Goal: Task Accomplishment & Management: Manage account settings

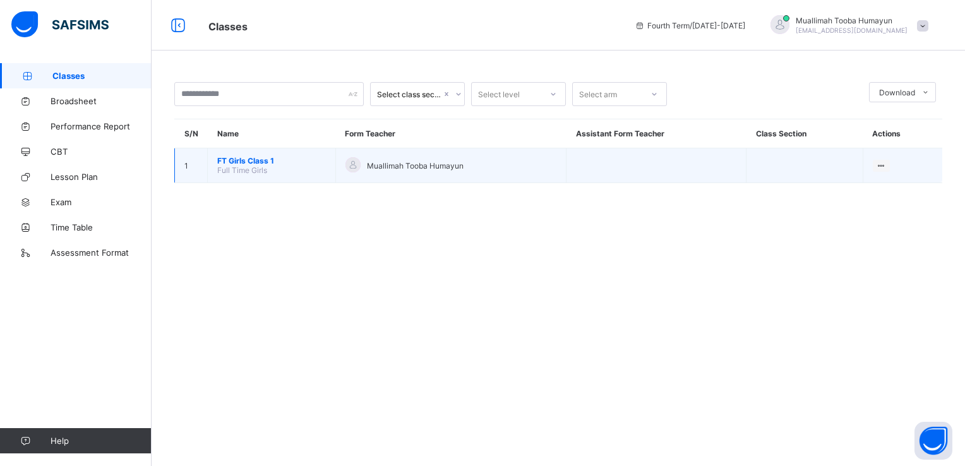
click at [244, 170] on span "Full Time Girls" at bounding box center [242, 170] width 50 height 9
click at [270, 162] on span "FT Girls Class 1" at bounding box center [271, 160] width 109 height 9
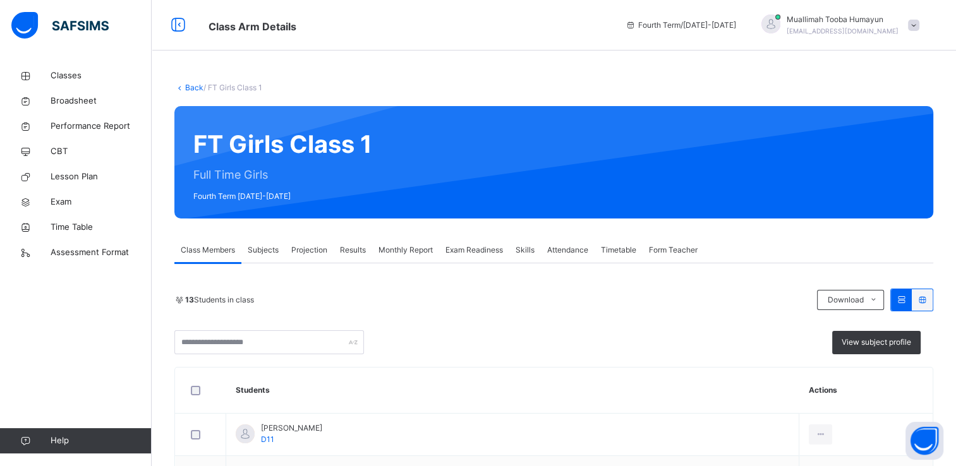
click at [485, 250] on span "Exam Readiness" at bounding box center [473, 249] width 57 height 11
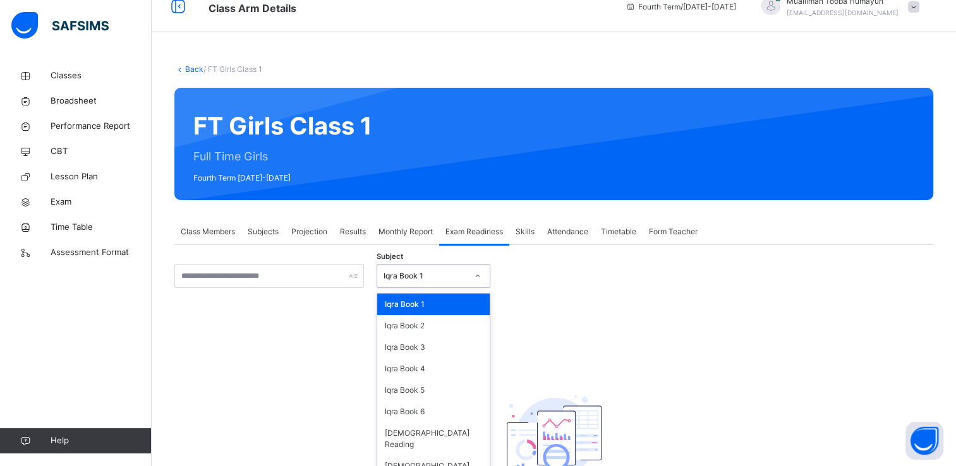
scroll to position [23, 0]
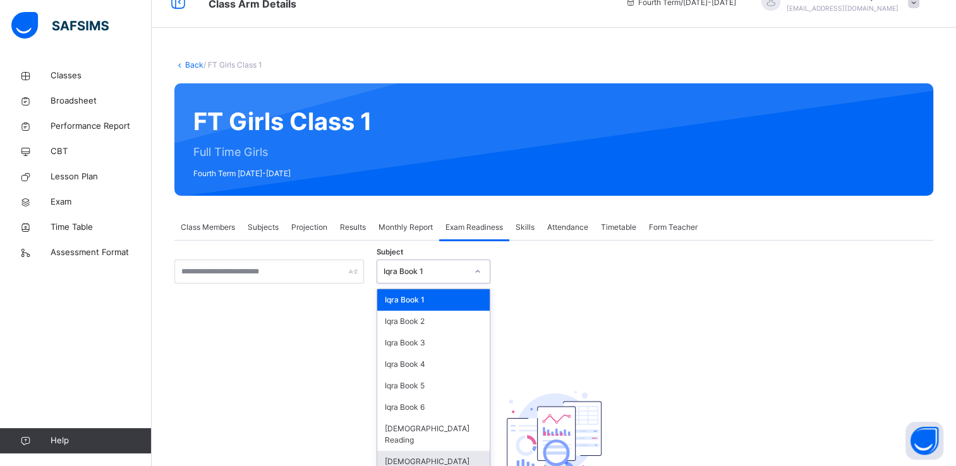
click at [435, 451] on div "[DEMOGRAPHIC_DATA] Memorisation" at bounding box center [433, 467] width 112 height 33
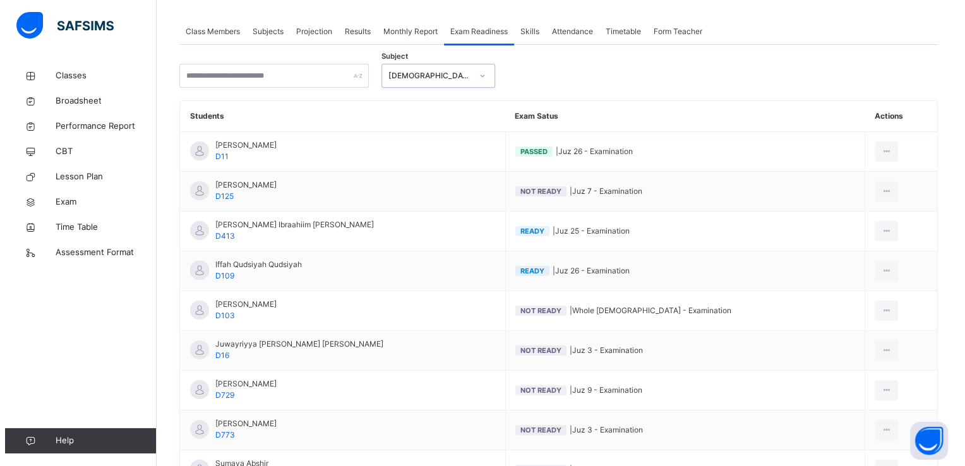
scroll to position [248, 0]
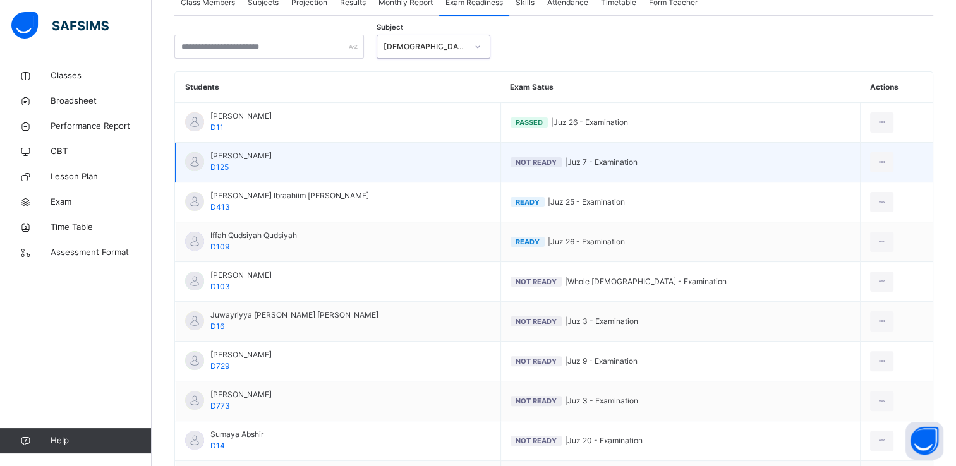
click at [540, 157] on div "Not Ready" at bounding box center [535, 162] width 51 height 10
click at [879, 156] on div at bounding box center [881, 162] width 23 height 20
click at [860, 210] on div "Mark as Ready for Exam" at bounding box center [844, 213] width 85 height 13
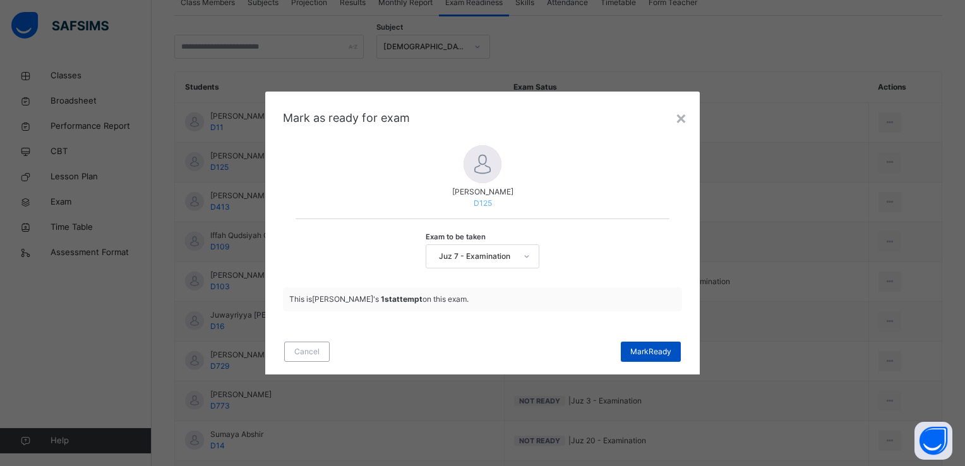
click at [654, 348] on span "Mark Ready" at bounding box center [650, 351] width 41 height 11
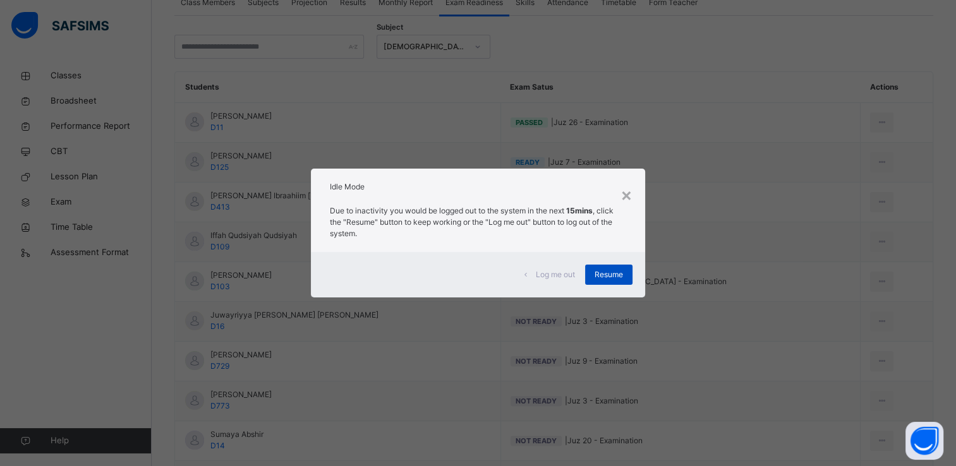
click at [612, 280] on span "Resume" at bounding box center [608, 274] width 28 height 11
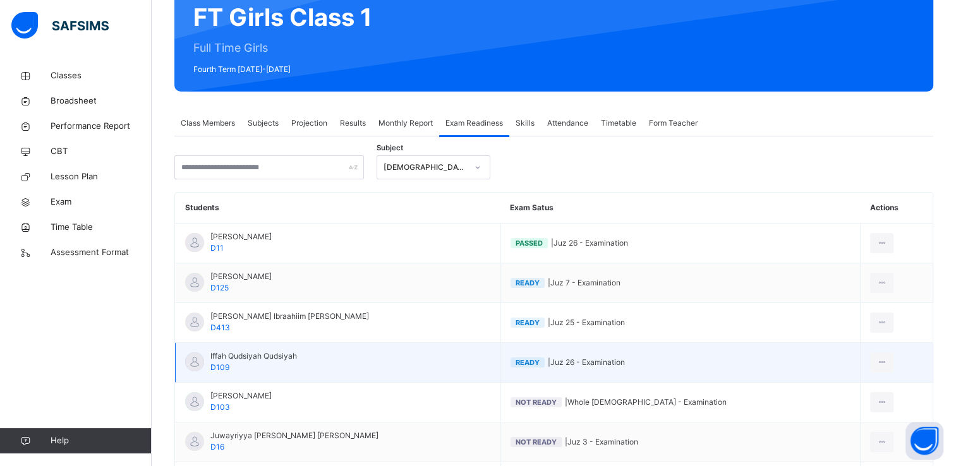
scroll to position [128, 0]
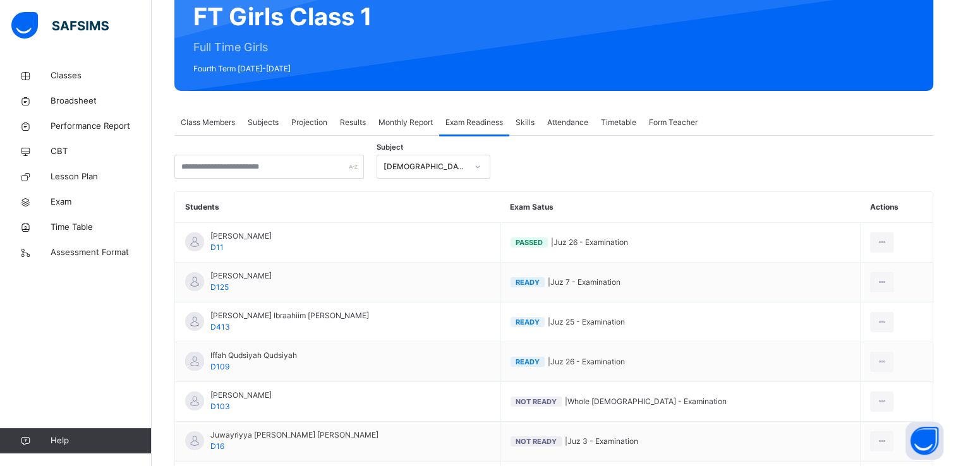
click at [326, 120] on span "Projection" at bounding box center [309, 122] width 36 height 11
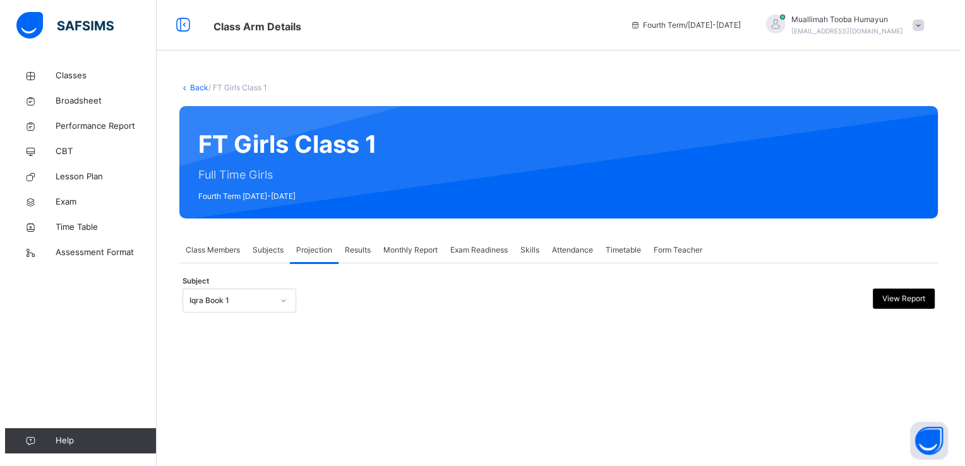
scroll to position [0, 0]
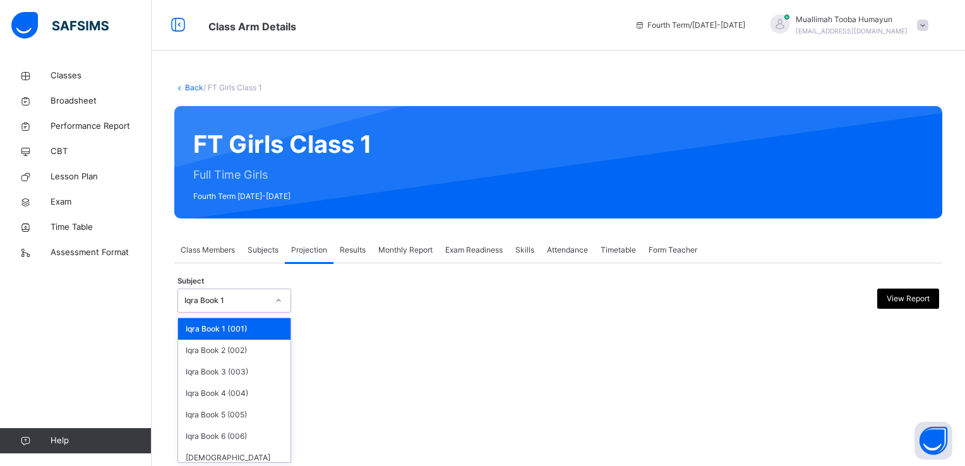
click at [249, 298] on div "Iqra Book 1" at bounding box center [225, 300] width 83 height 11
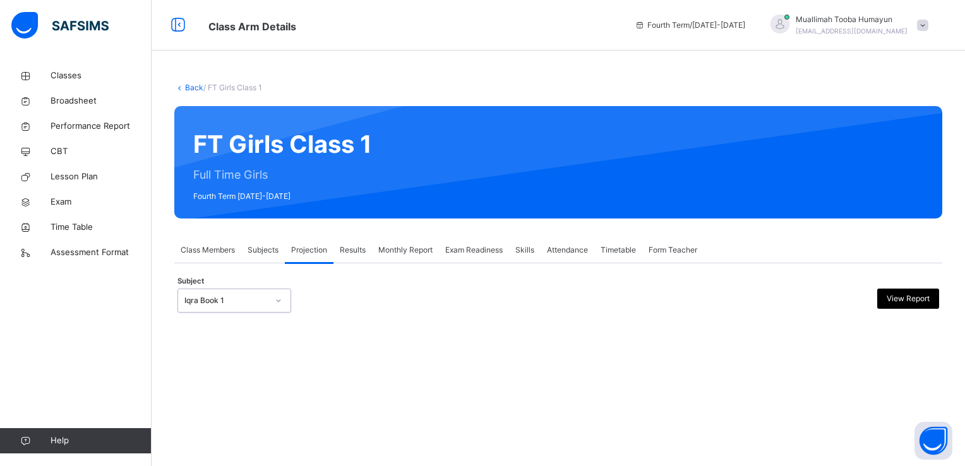
click at [249, 298] on div "Iqra Book 1" at bounding box center [225, 300] width 83 height 11
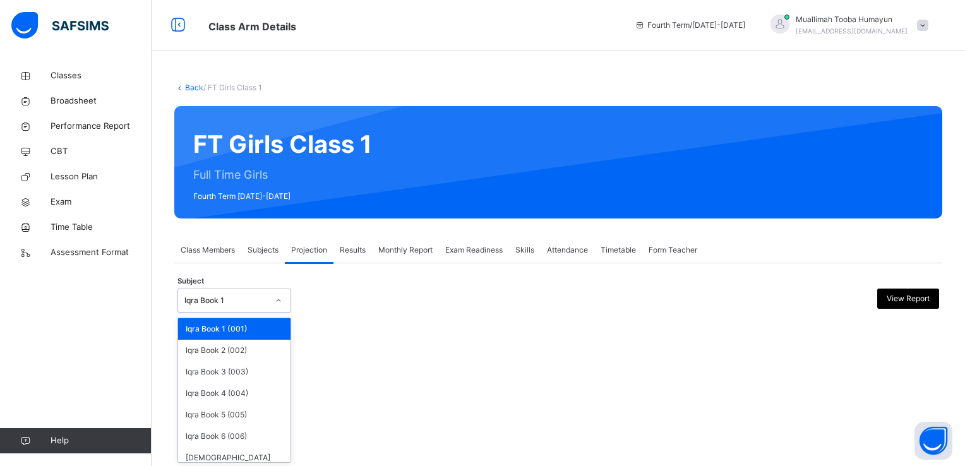
click at [231, 298] on div "Iqra Book 1" at bounding box center [225, 300] width 83 height 11
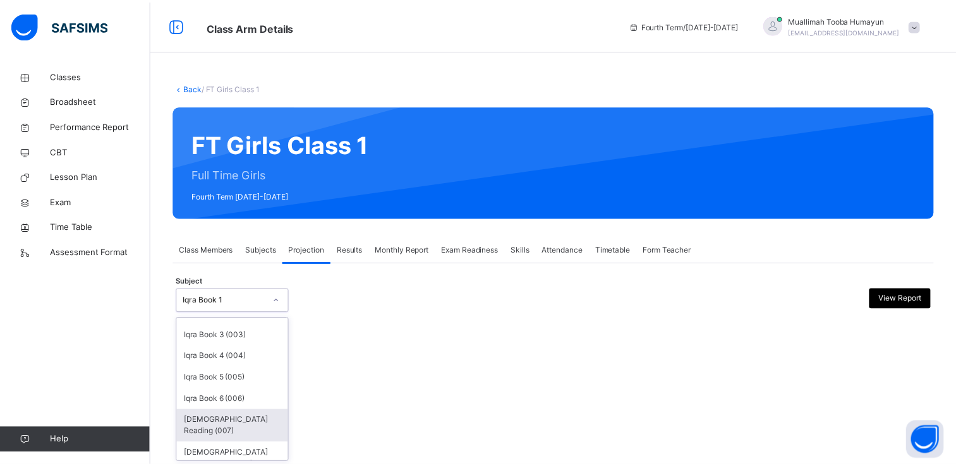
scroll to position [39, 0]
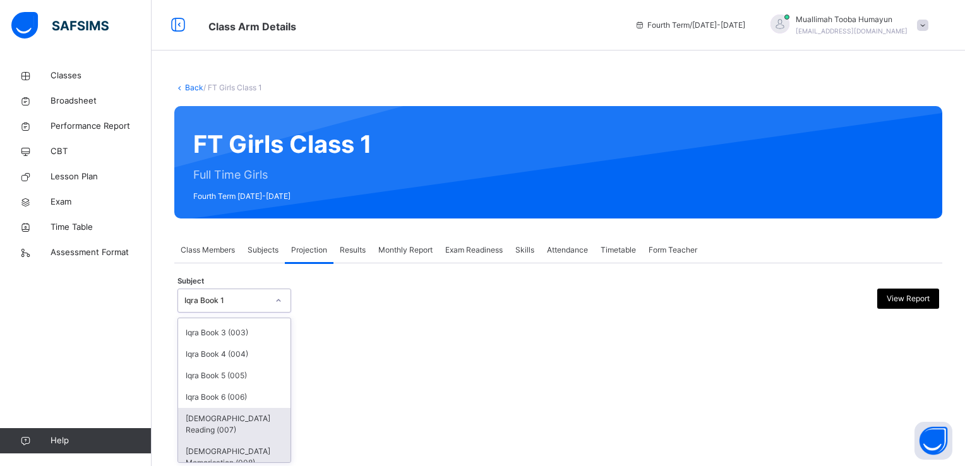
click at [246, 441] on div "Quran Memorisation (008)" at bounding box center [234, 457] width 112 height 33
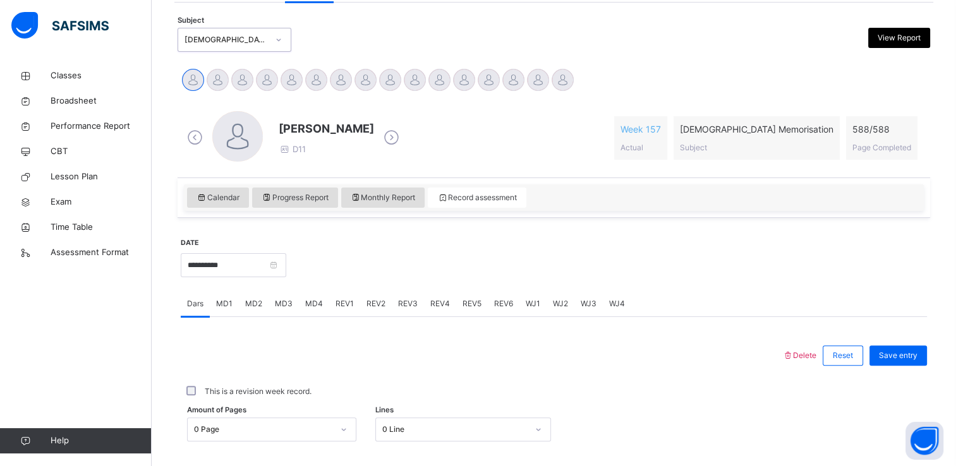
scroll to position [256, 0]
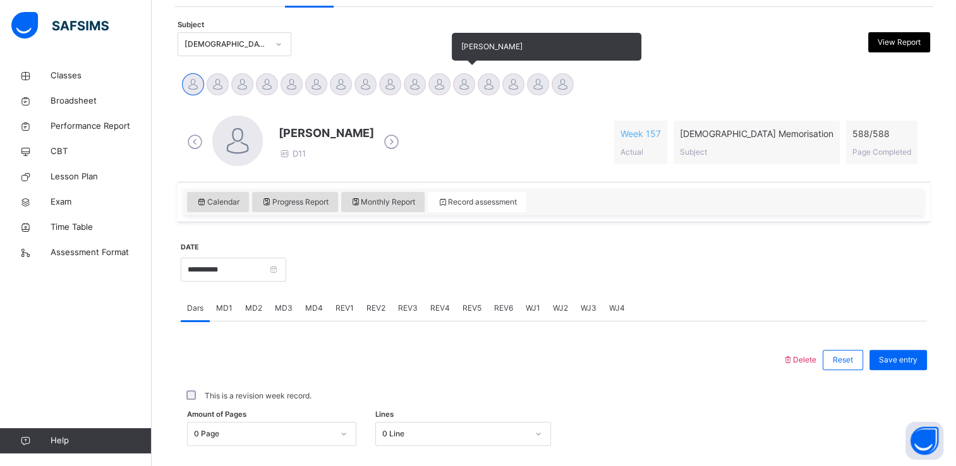
click at [454, 82] on div at bounding box center [464, 84] width 22 height 22
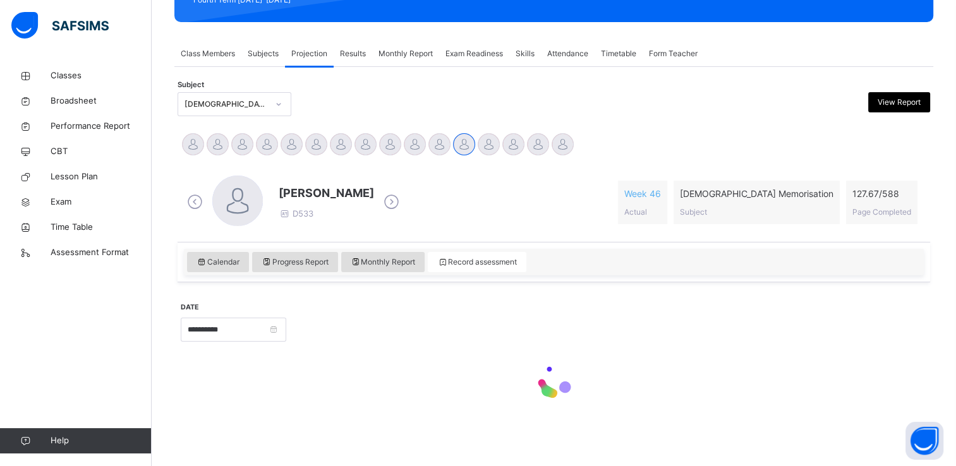
scroll to position [196, 0]
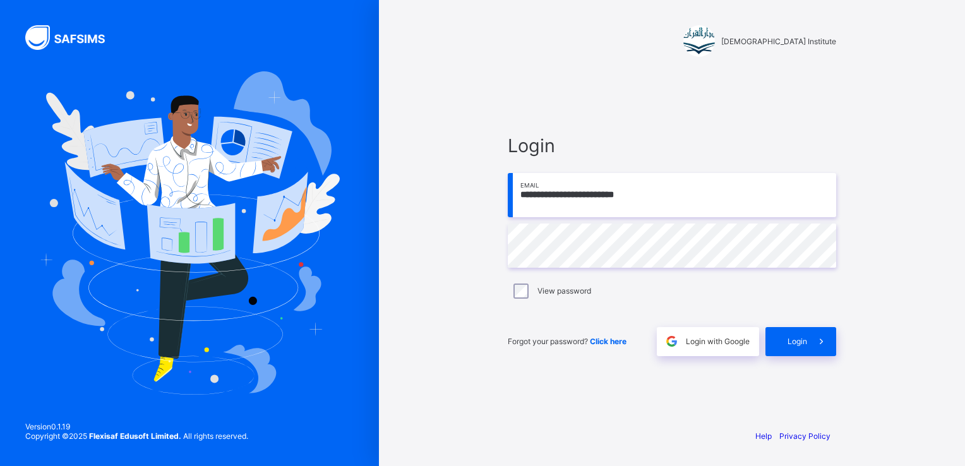
click at [187, 92] on img at bounding box center [189, 232] width 301 height 323
